Goal: Task Accomplishment & Management: Manage account settings

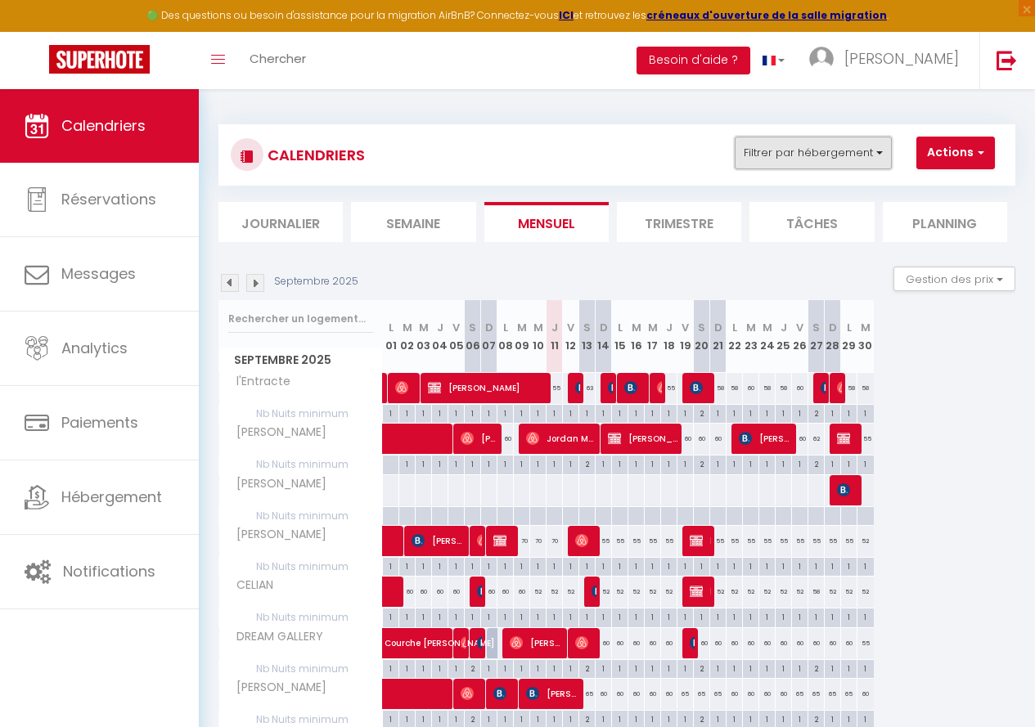
click at [779, 156] on button "Filtrer par hébergement" at bounding box center [813, 153] width 157 height 33
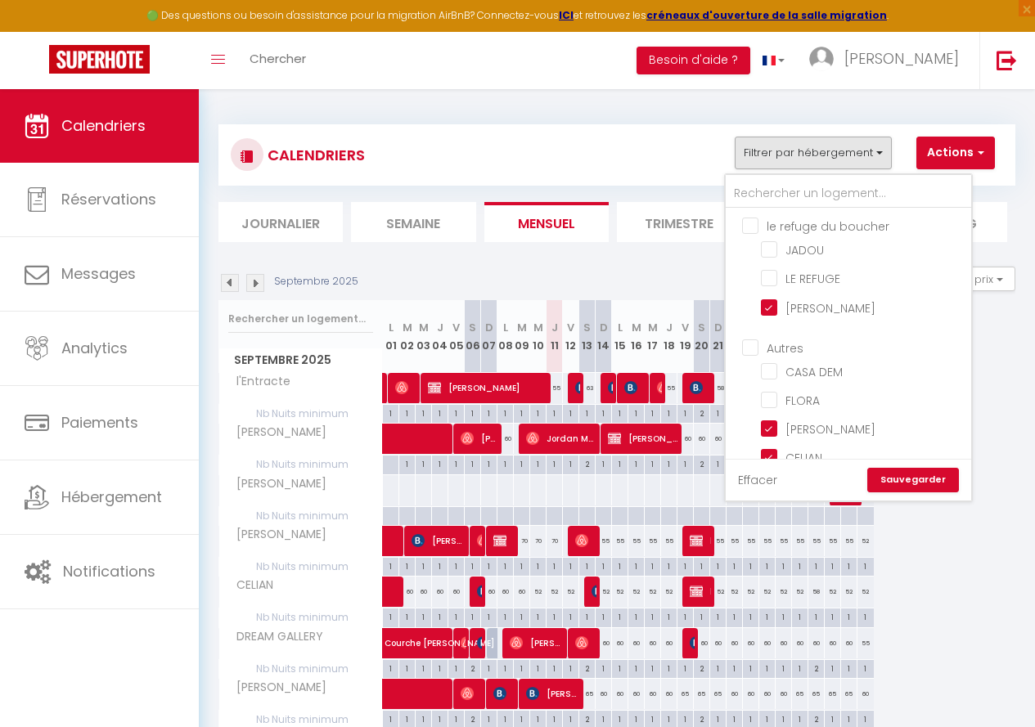
click at [761, 479] on link "Effacer" at bounding box center [757, 480] width 39 height 18
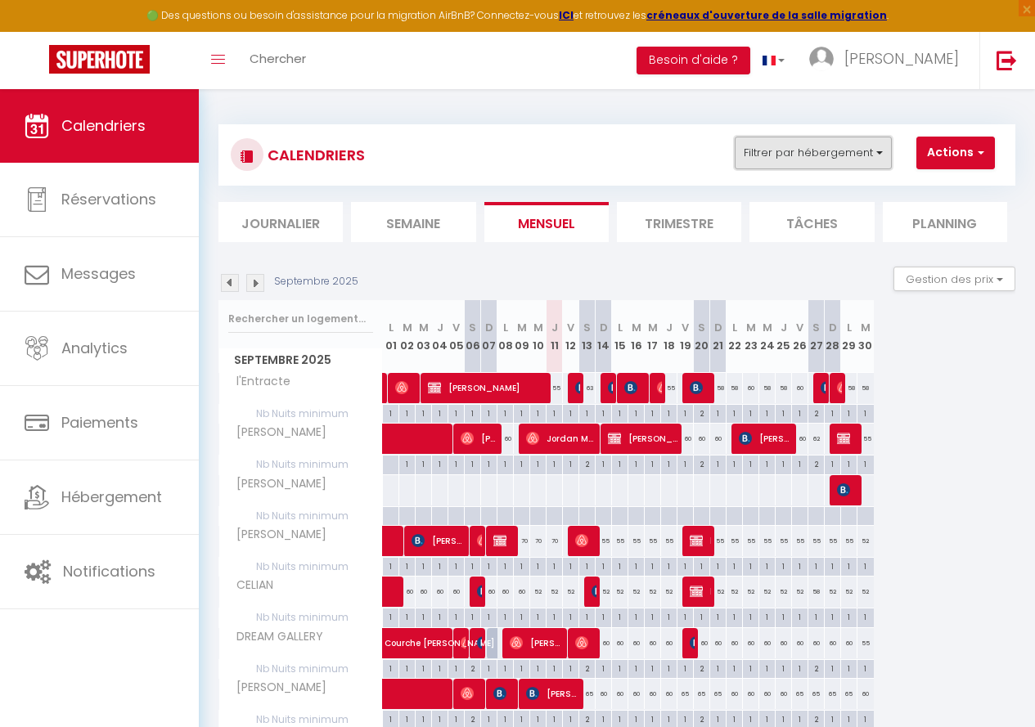
click at [870, 151] on button "Filtrer par hébergement" at bounding box center [813, 153] width 157 height 33
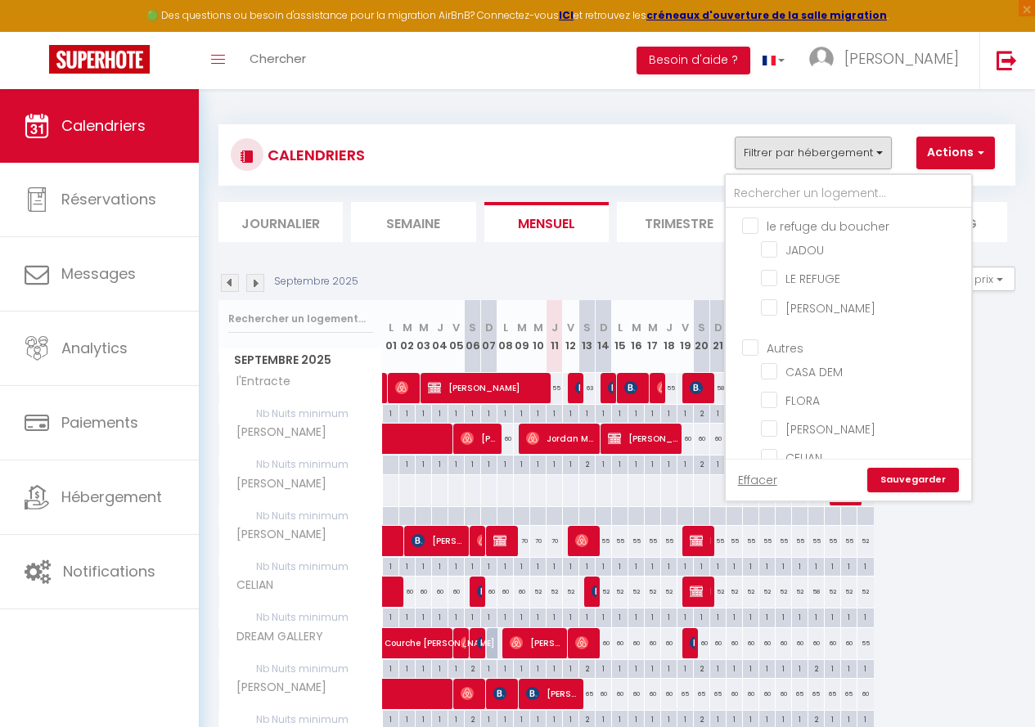
click at [906, 474] on link "Sauvegarder" at bounding box center [913, 480] width 92 height 25
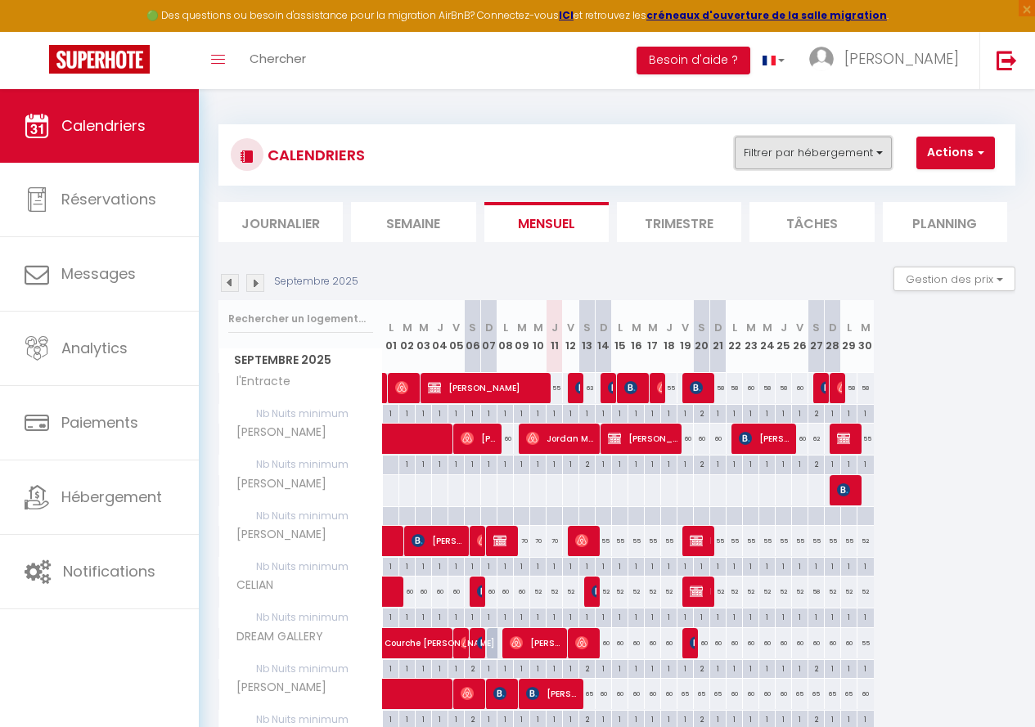
drag, startPoint x: 803, startPoint y: 144, endPoint x: 797, endPoint y: 151, distance: 9.3
click at [802, 144] on button "Filtrer par hébergement" at bounding box center [813, 153] width 157 height 33
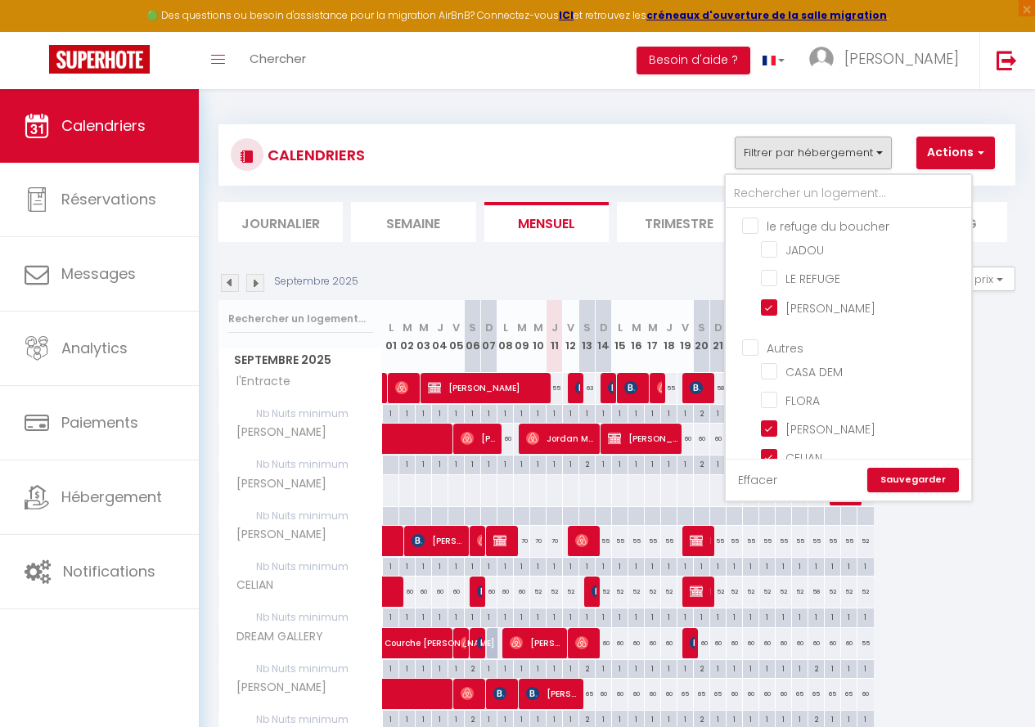
click at [769, 475] on link "Effacer" at bounding box center [757, 480] width 39 height 18
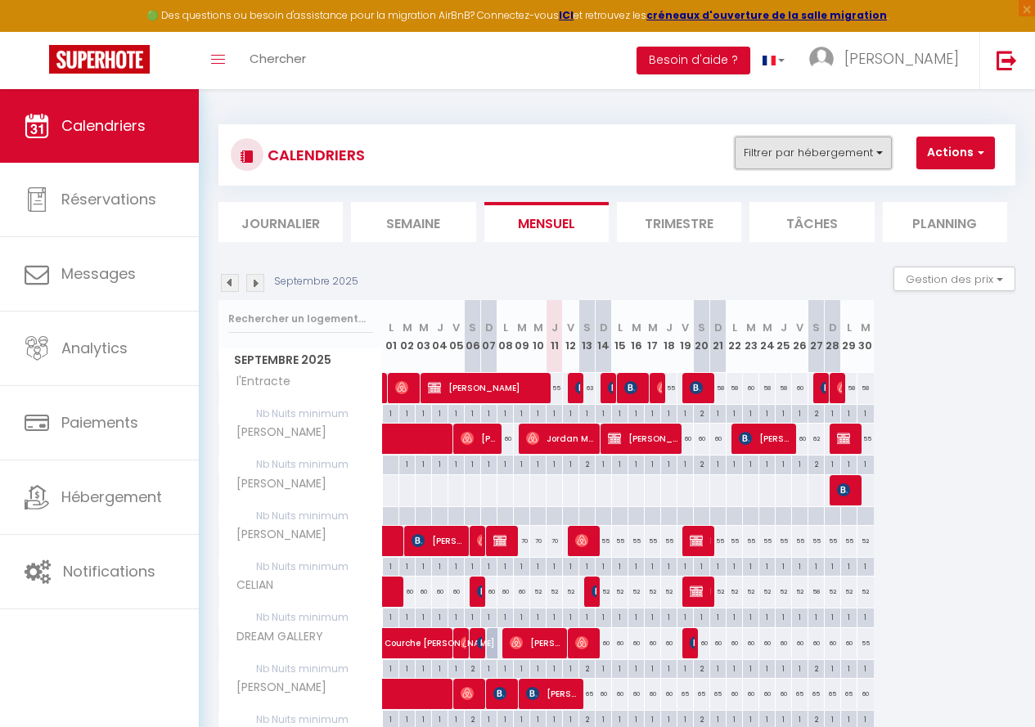
click at [847, 147] on button "Filtrer par hébergement" at bounding box center [813, 153] width 157 height 33
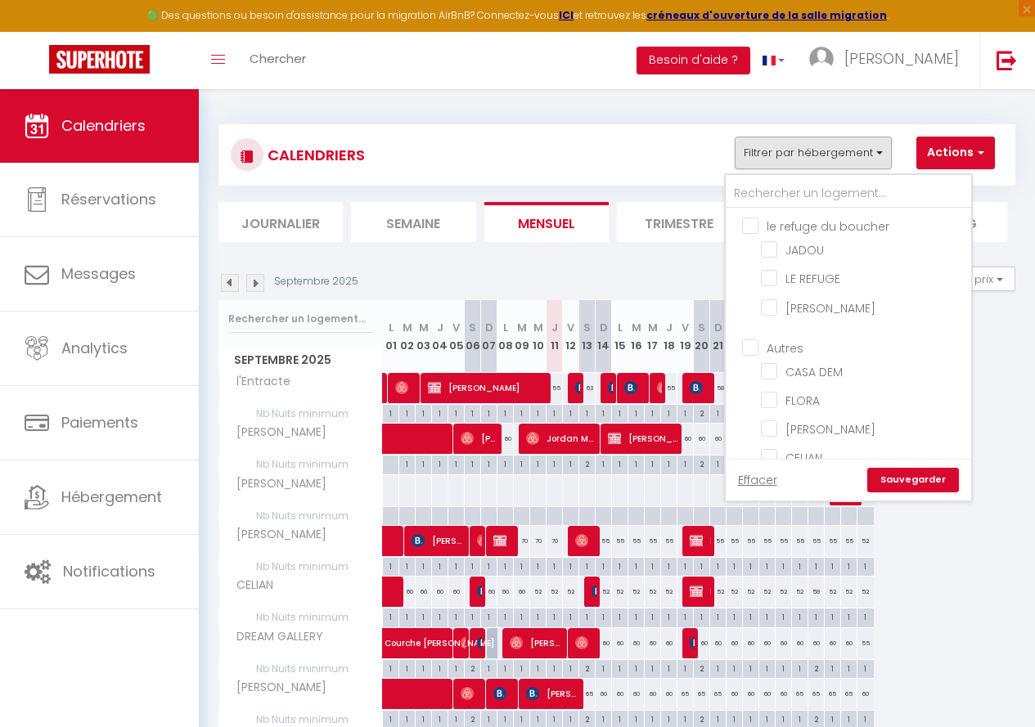
click at [916, 479] on link "Sauvegarder" at bounding box center [913, 480] width 92 height 25
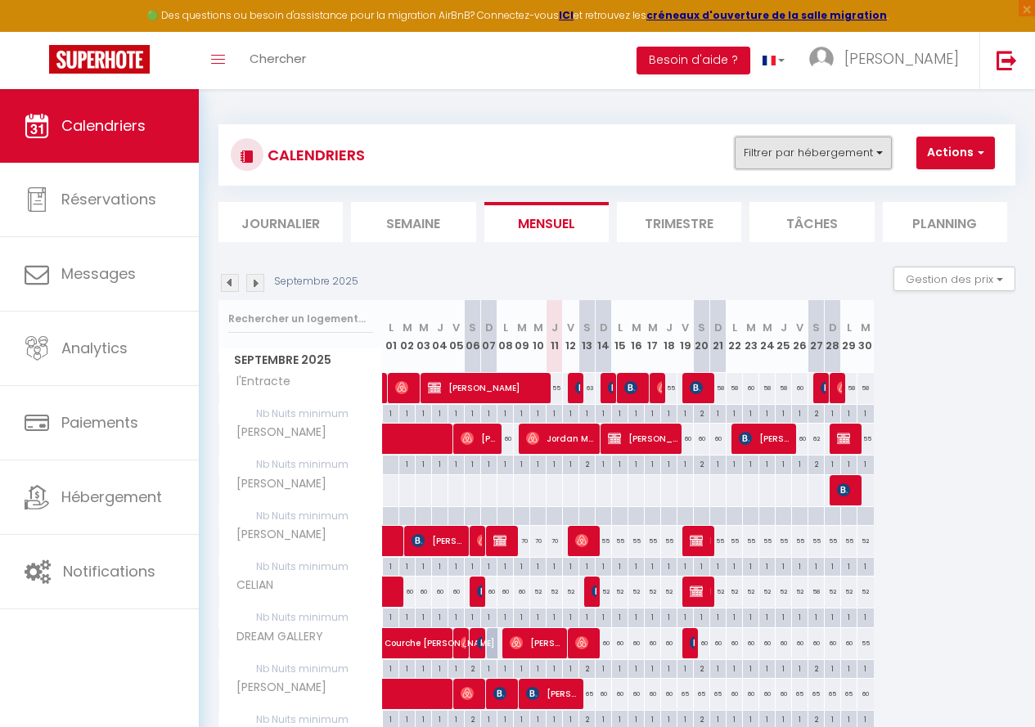
click at [800, 149] on button "Filtrer par hébergement" at bounding box center [813, 153] width 157 height 33
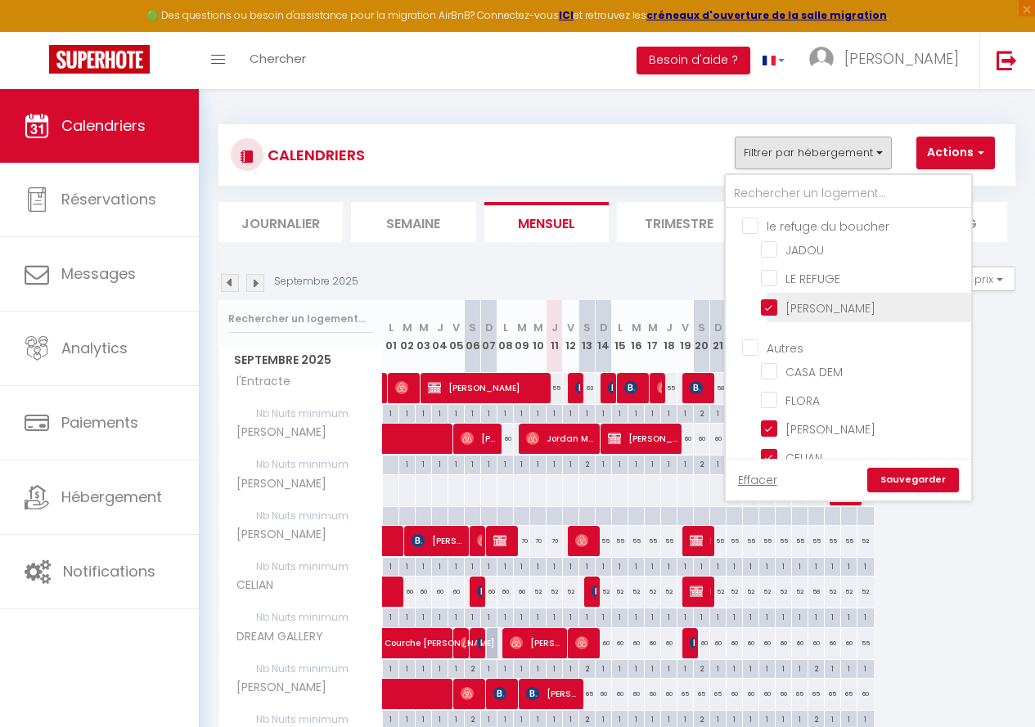
click at [777, 307] on input "[PERSON_NAME]" at bounding box center [863, 306] width 205 height 16
checkbox input "false"
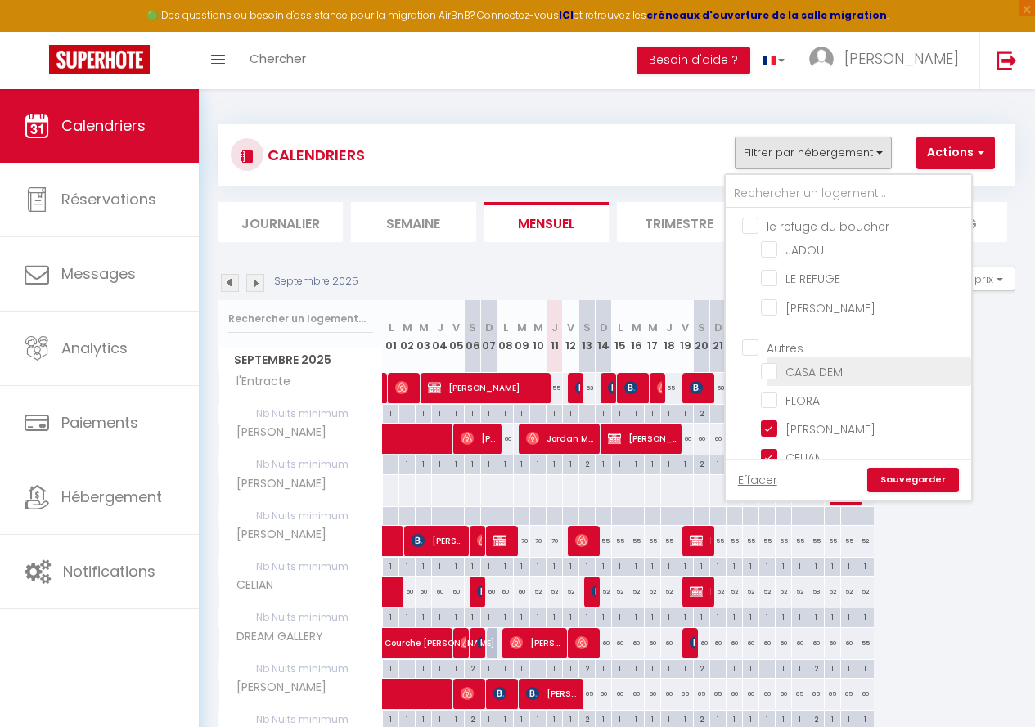
checkbox input "false"
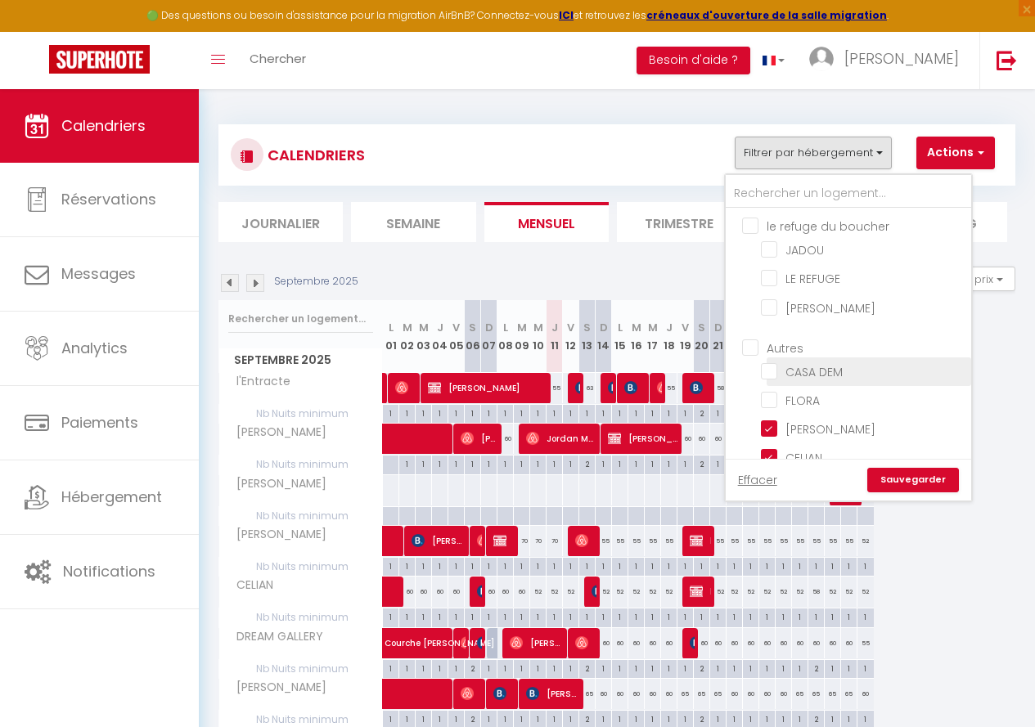
checkbox input "false"
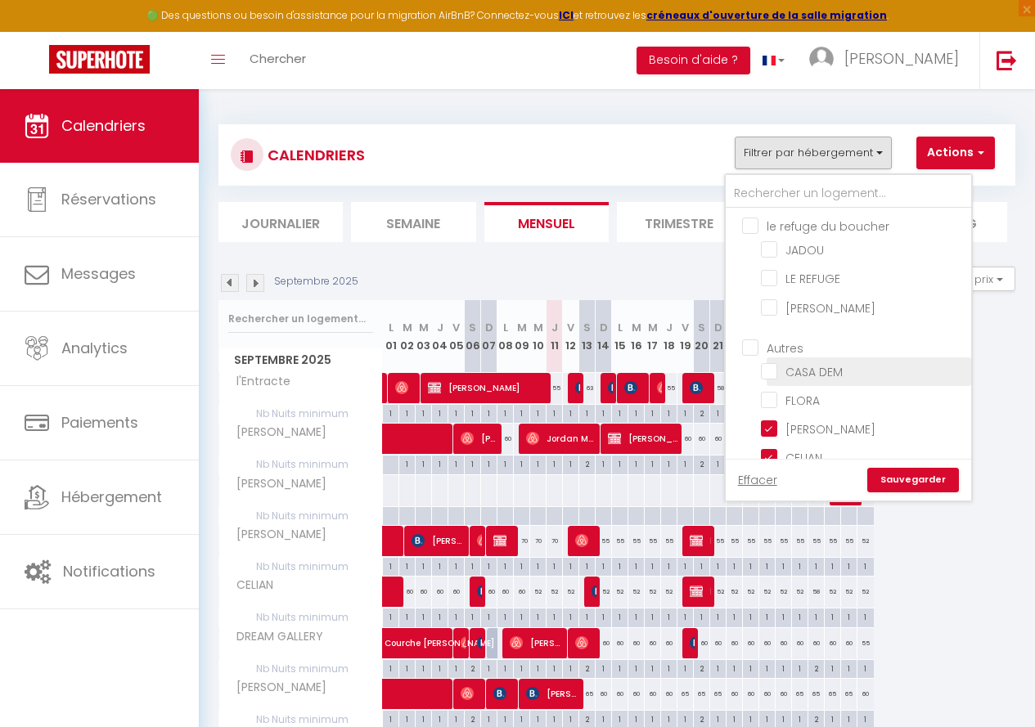
checkbox input "false"
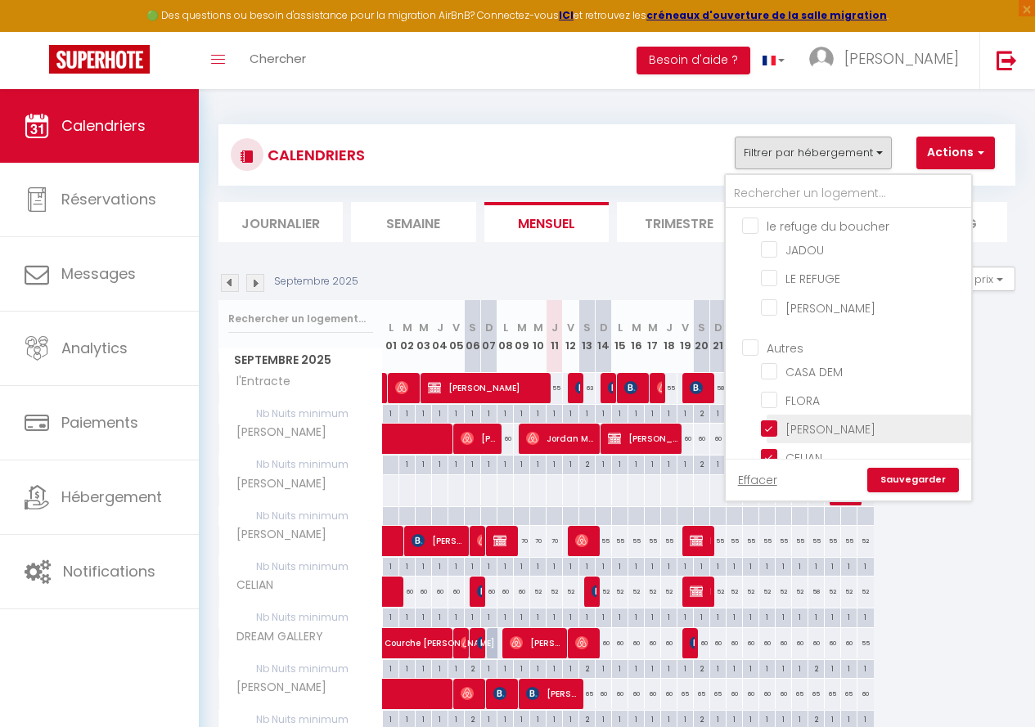
click at [772, 426] on input "[PERSON_NAME]" at bounding box center [863, 428] width 205 height 16
checkbox input "false"
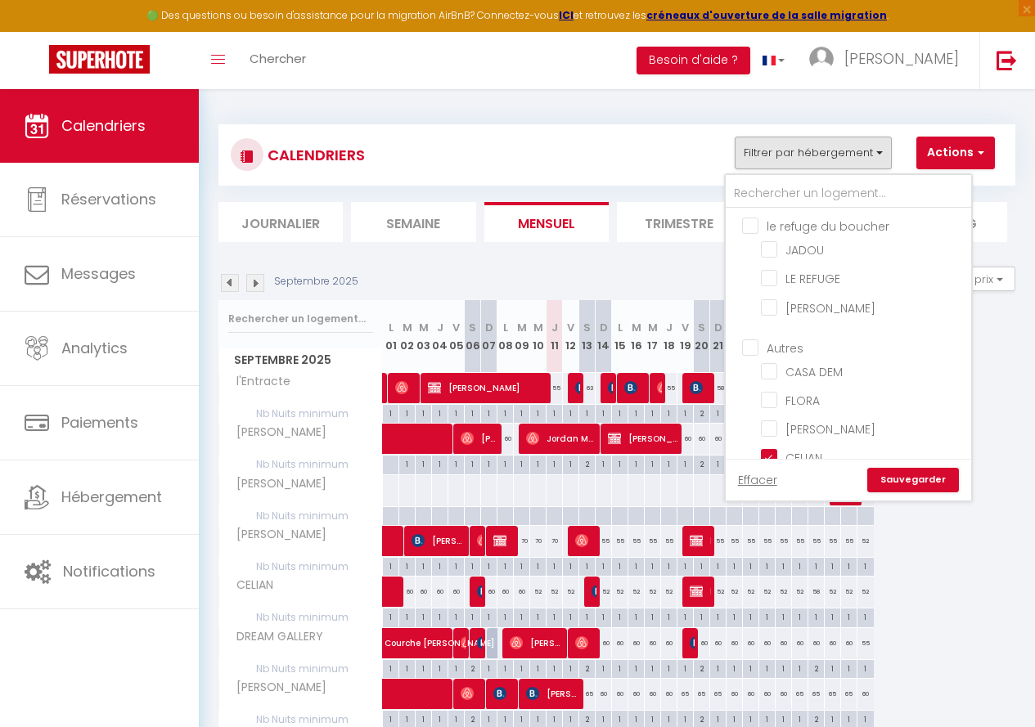
checkbox input "false"
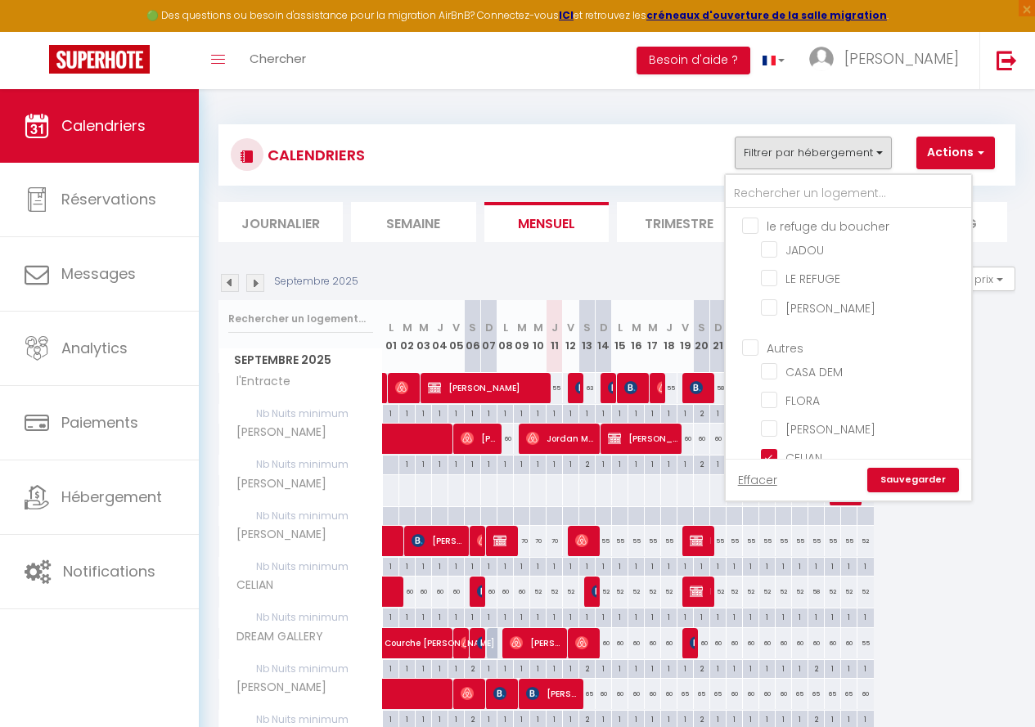
checkbox input "false"
click at [906, 482] on link "Sauvegarder" at bounding box center [913, 480] width 92 height 25
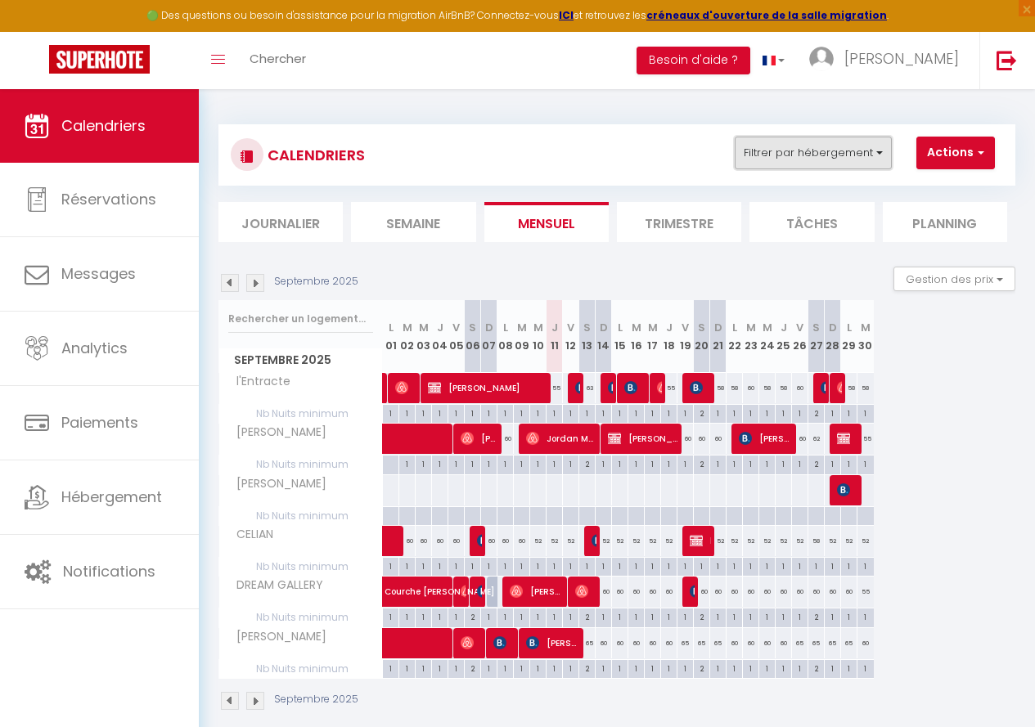
click at [879, 146] on button "Filtrer par hébergement" at bounding box center [813, 153] width 157 height 33
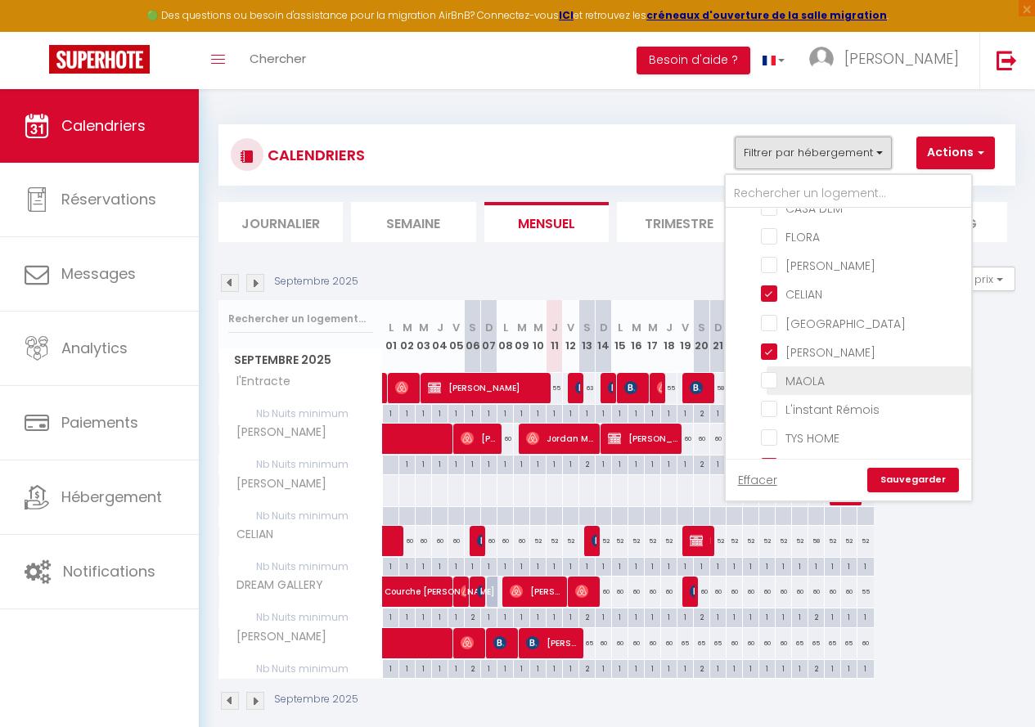
scroll to position [245, 0]
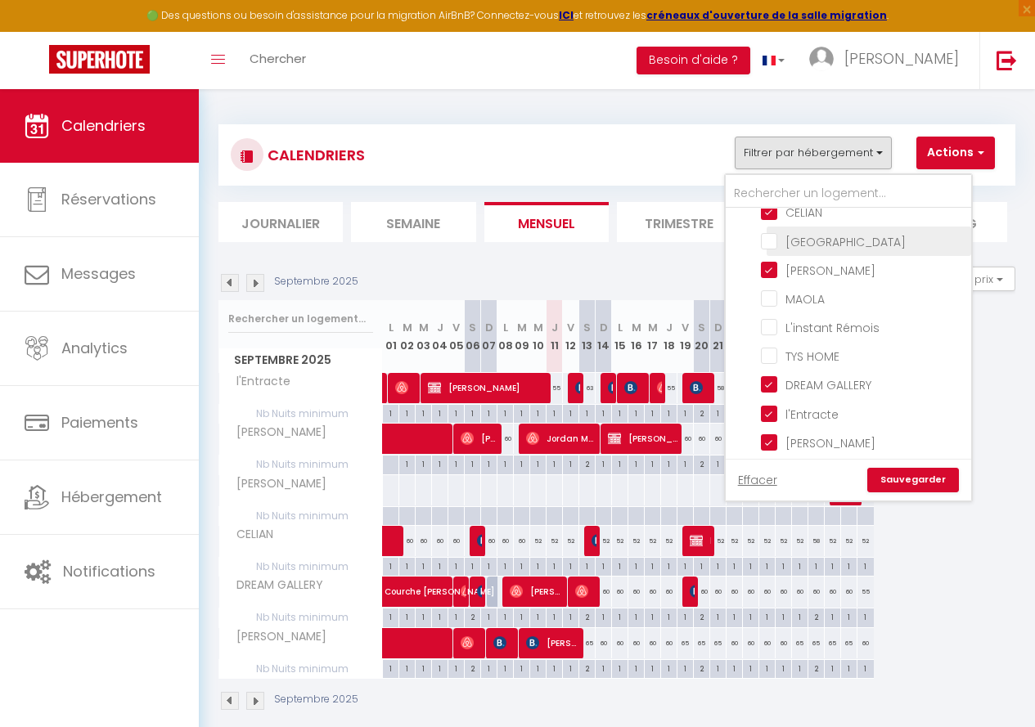
click at [771, 245] on input "[GEOGRAPHIC_DATA]" at bounding box center [863, 240] width 205 height 16
checkbox input "true"
checkbox input "false"
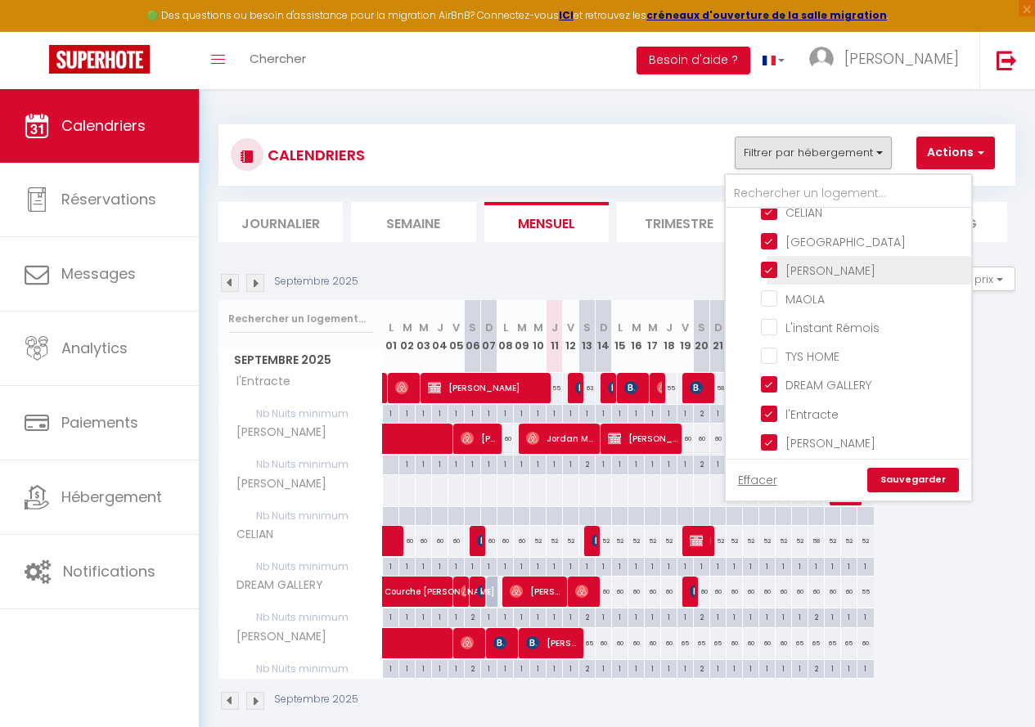
checkbox input "false"
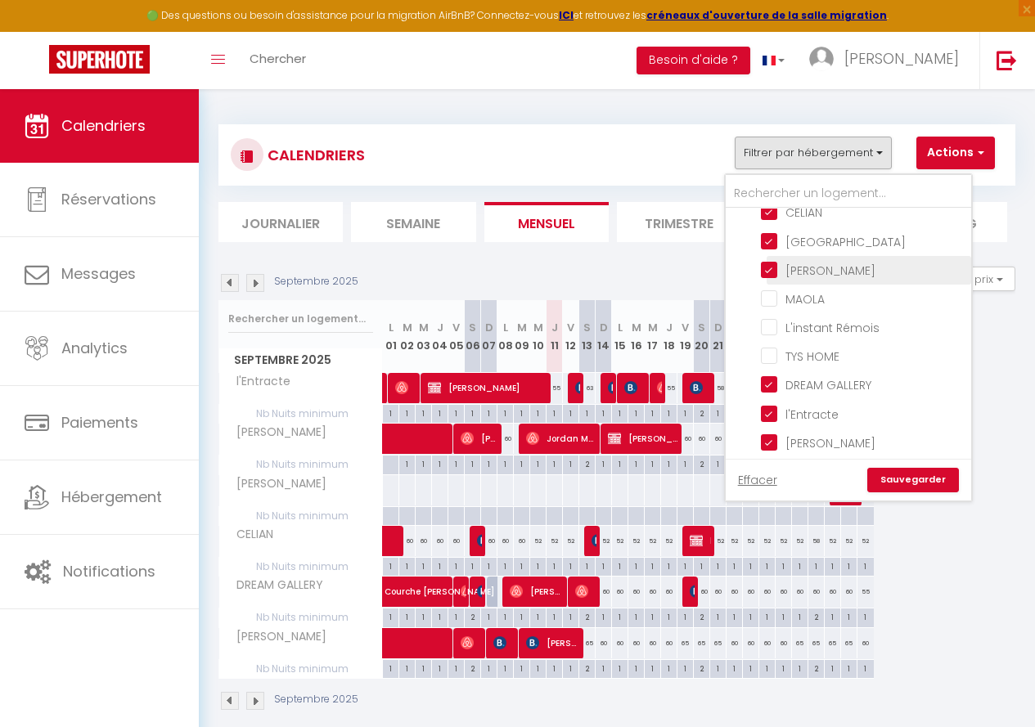
checkbox input "false"
click at [774, 270] on input "[PERSON_NAME]" at bounding box center [863, 269] width 205 height 16
checkbox input "false"
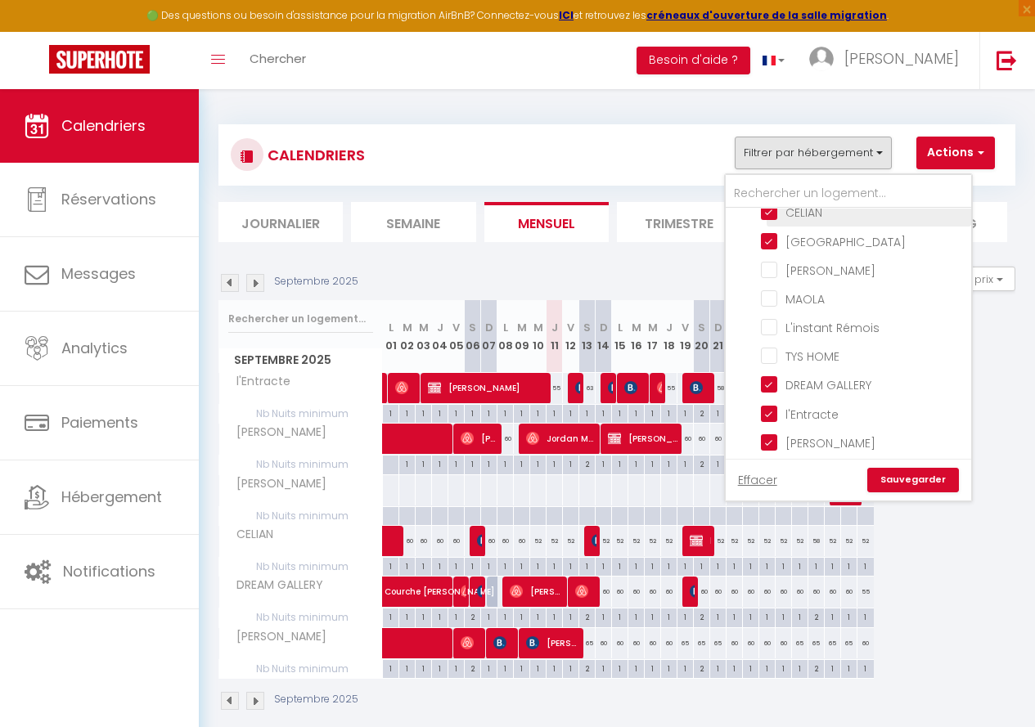
checkbox input "false"
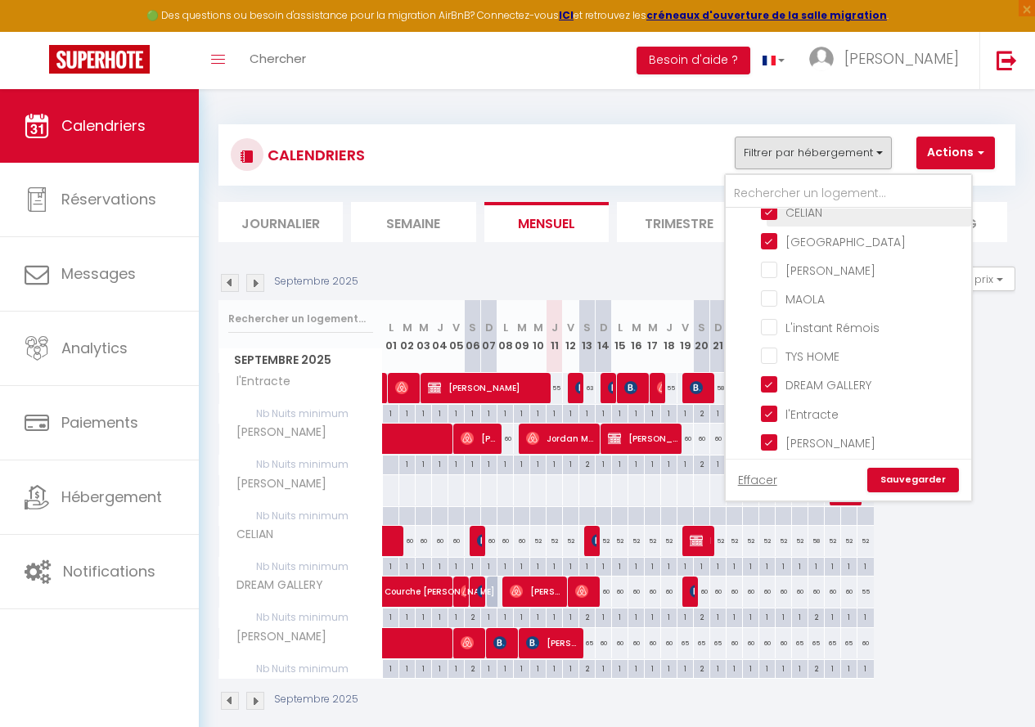
checkbox input "false"
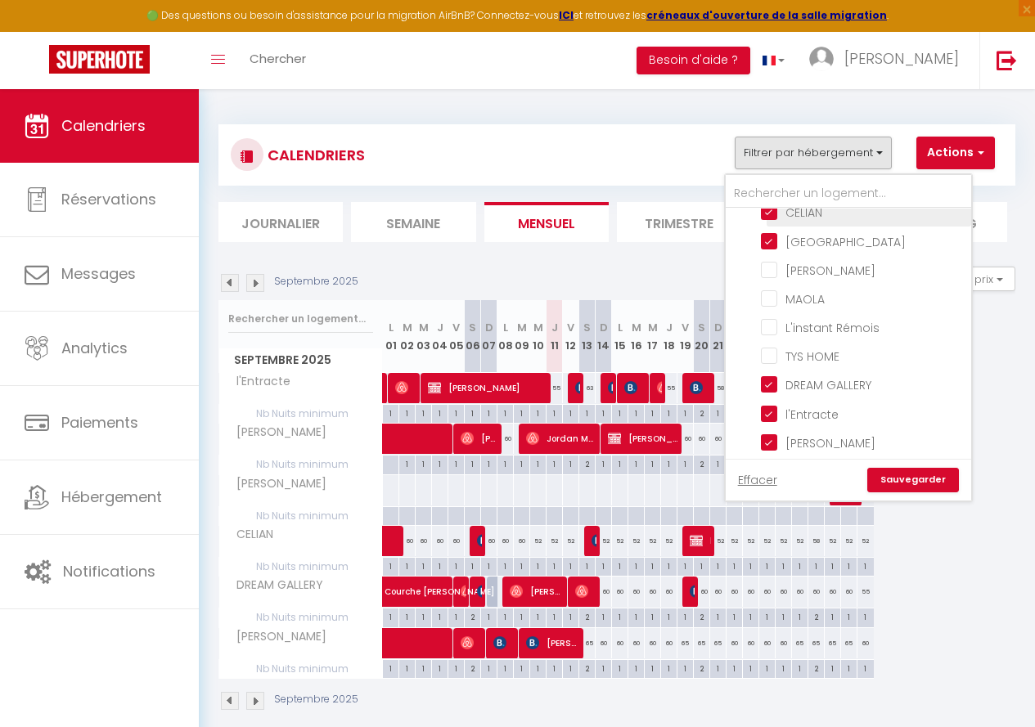
checkbox input "false"
click at [770, 215] on input "CELIAN" at bounding box center [863, 211] width 205 height 16
checkbox input "false"
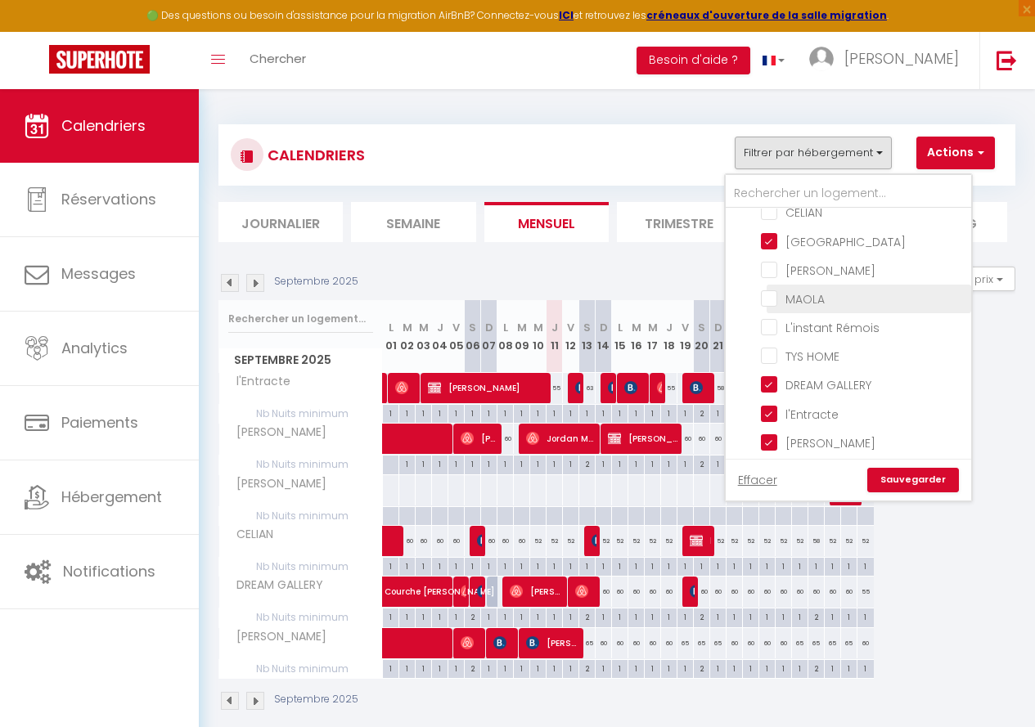
checkbox input "false"
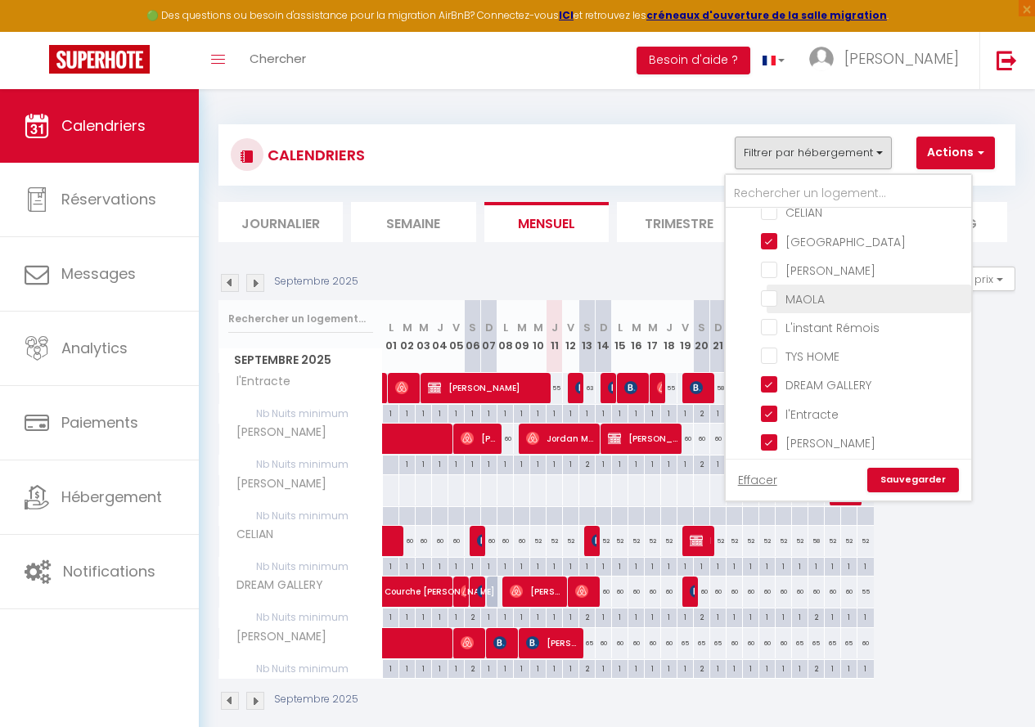
checkbox input "false"
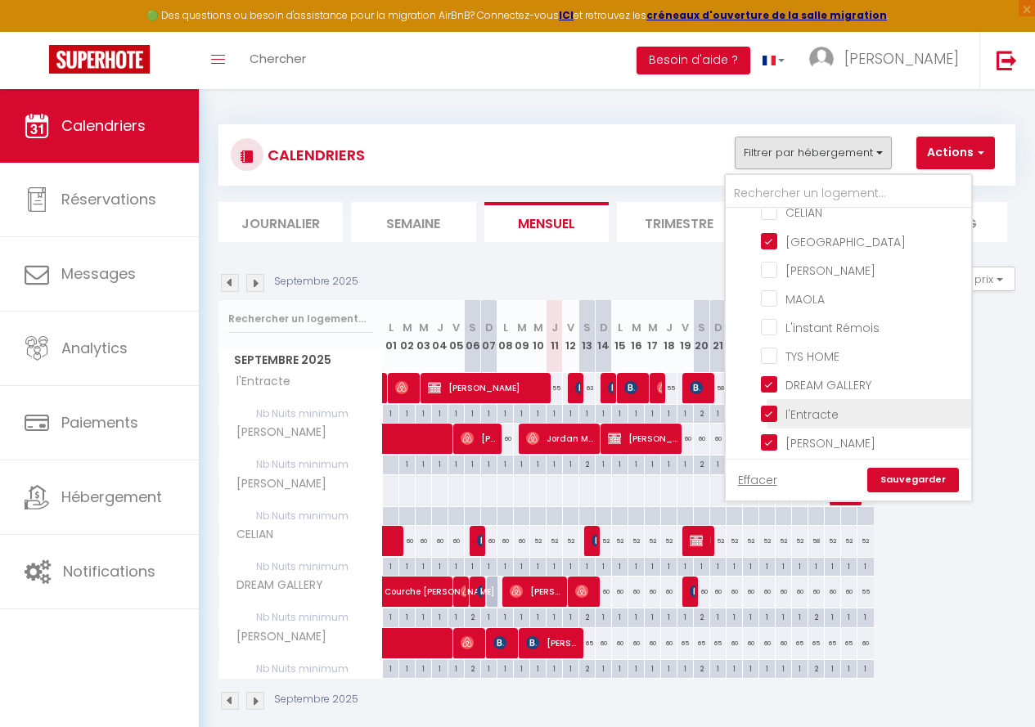
click at [771, 385] on input "DREAM GALLERY" at bounding box center [863, 384] width 205 height 16
checkbox input "false"
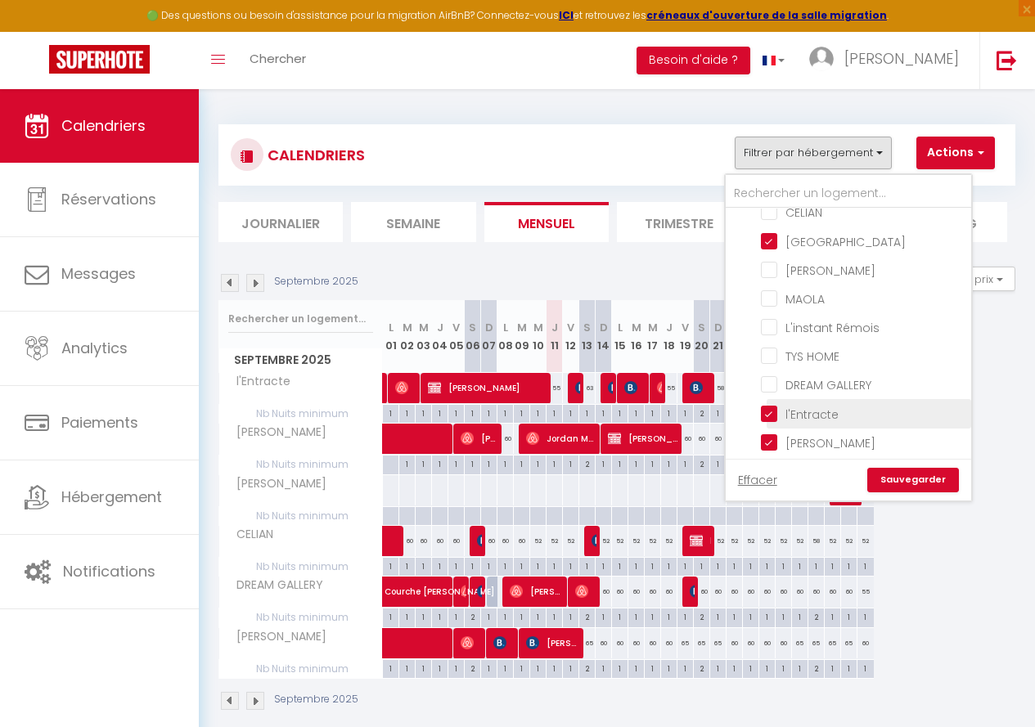
checkbox input "false"
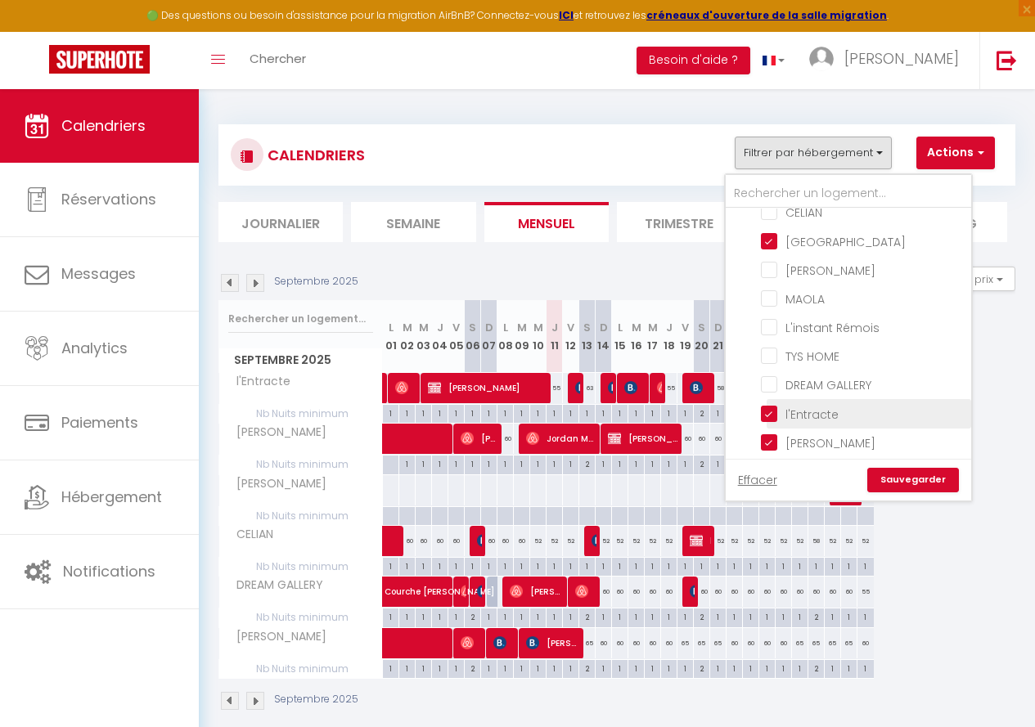
checkbox input "false"
click at [772, 418] on input "l'Entracte" at bounding box center [863, 412] width 205 height 16
checkbox input "false"
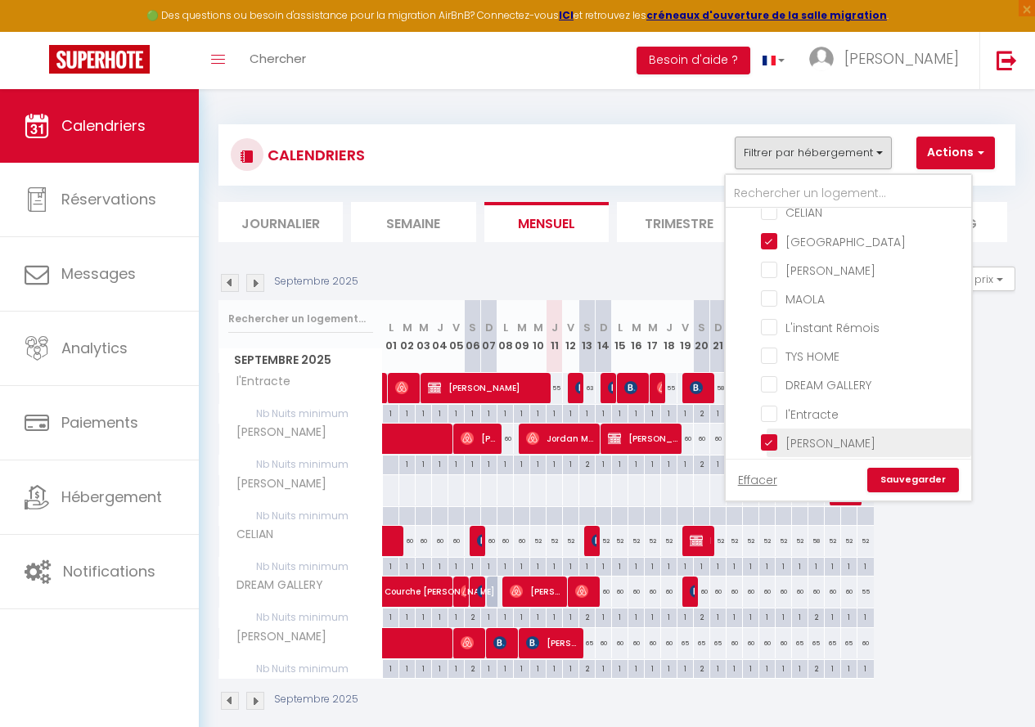
checkbox input "false"
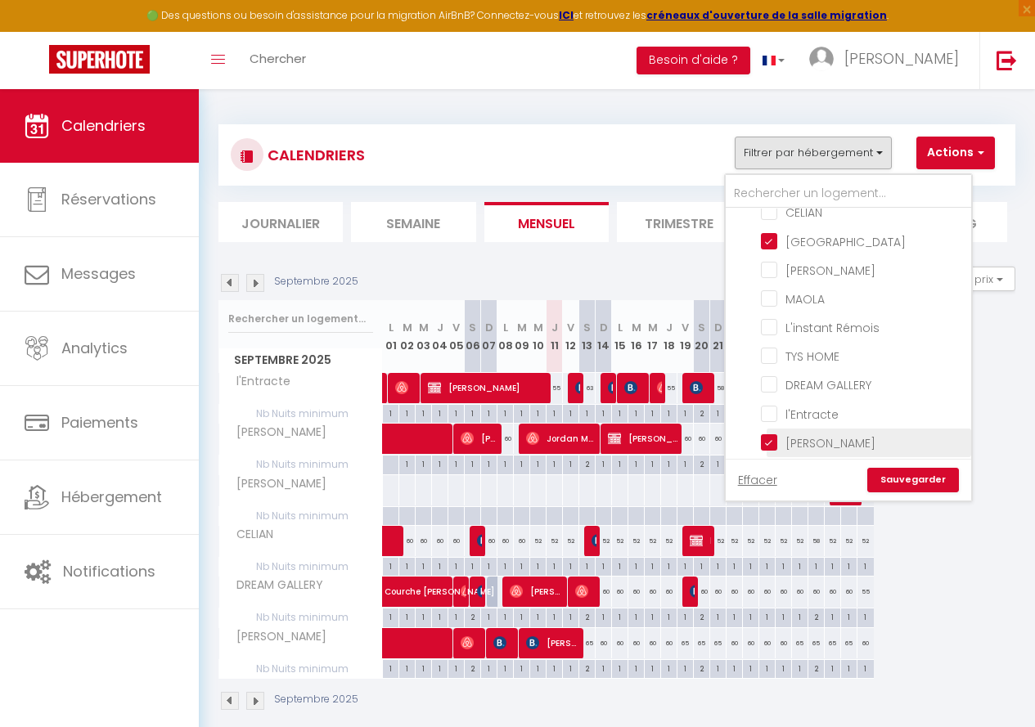
checkbox input "false"
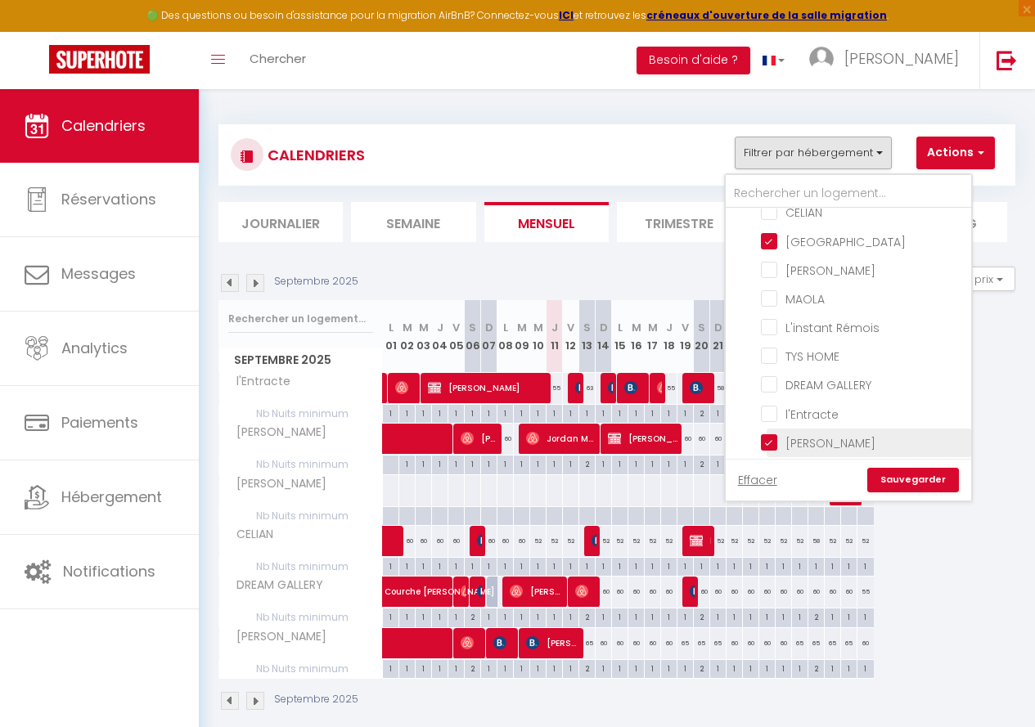
checkbox input "false"
click at [772, 438] on input "[PERSON_NAME]" at bounding box center [863, 442] width 205 height 16
checkbox input "false"
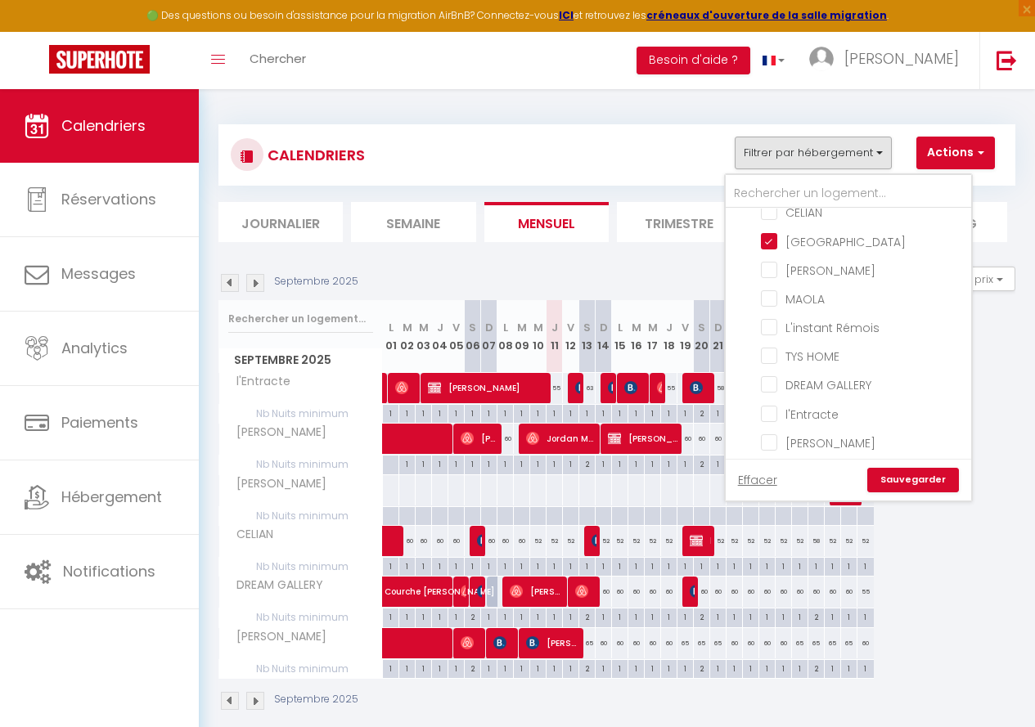
checkbox input "false"
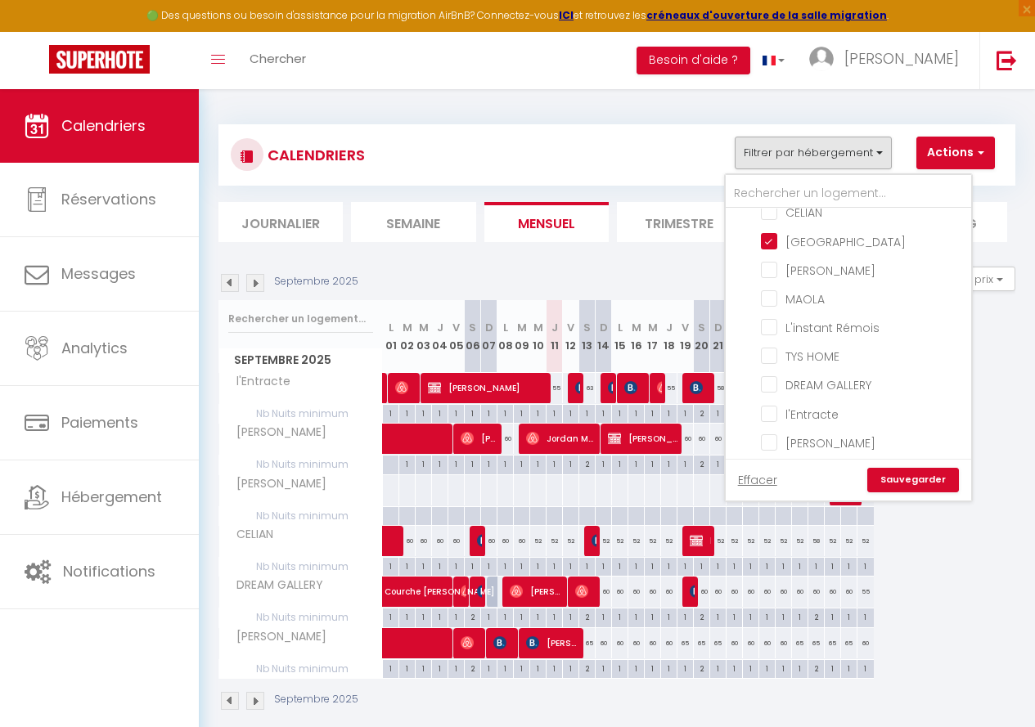
checkbox input "false"
click at [918, 483] on link "Sauvegarder" at bounding box center [913, 480] width 92 height 25
